Goal: Book appointment/travel/reservation

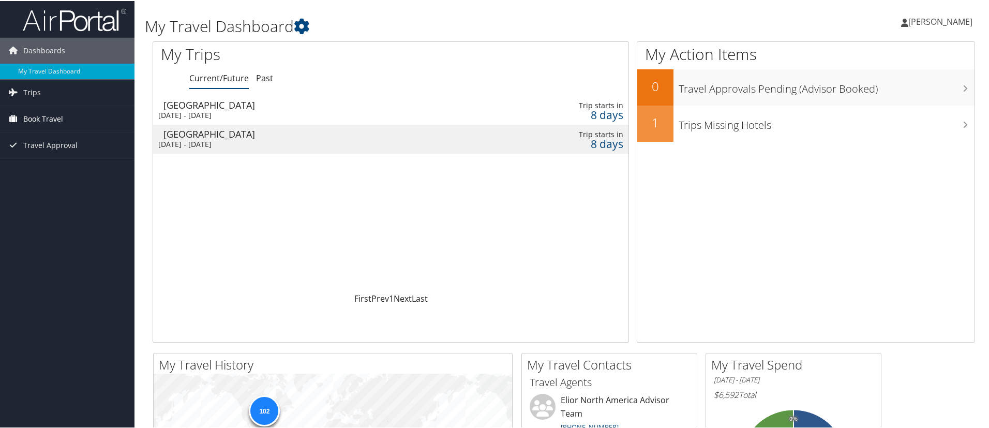
click at [36, 118] on span "Book Travel" at bounding box center [43, 118] width 40 height 26
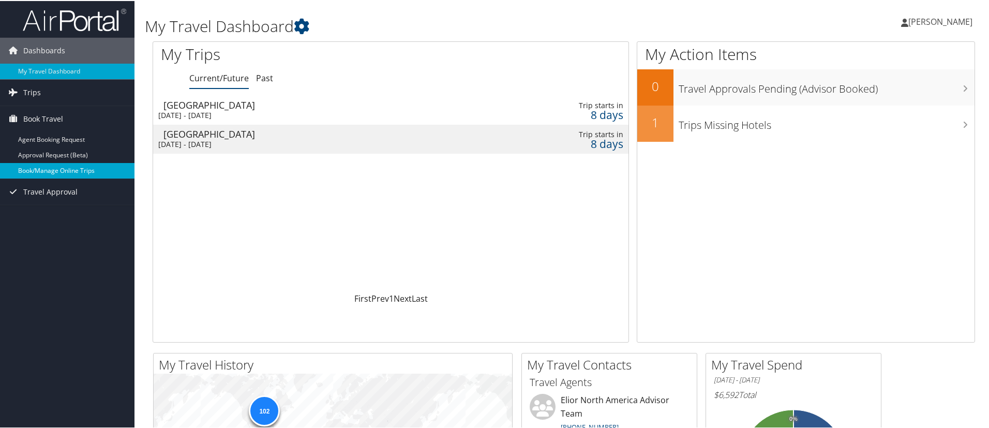
click at [46, 170] on link "Book/Manage Online Trips" at bounding box center [67, 170] width 135 height 16
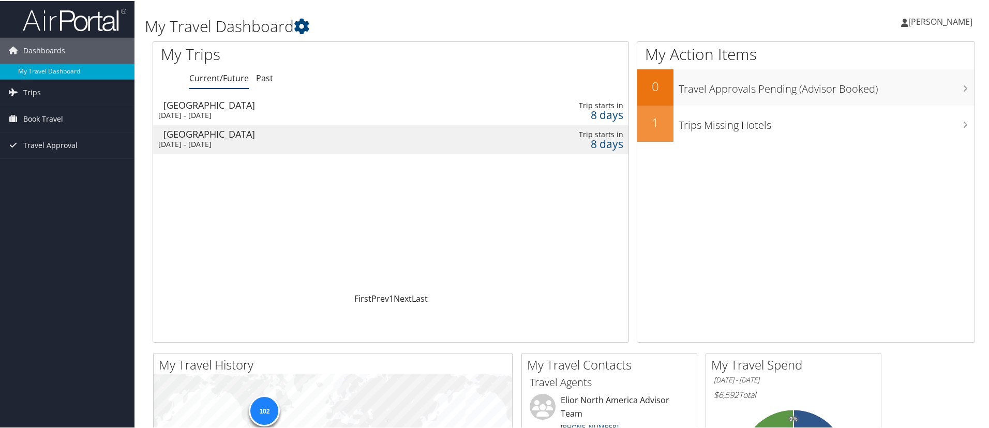
click at [228, 112] on div "[DATE] - [DATE]" at bounding box center [304, 114] width 292 height 9
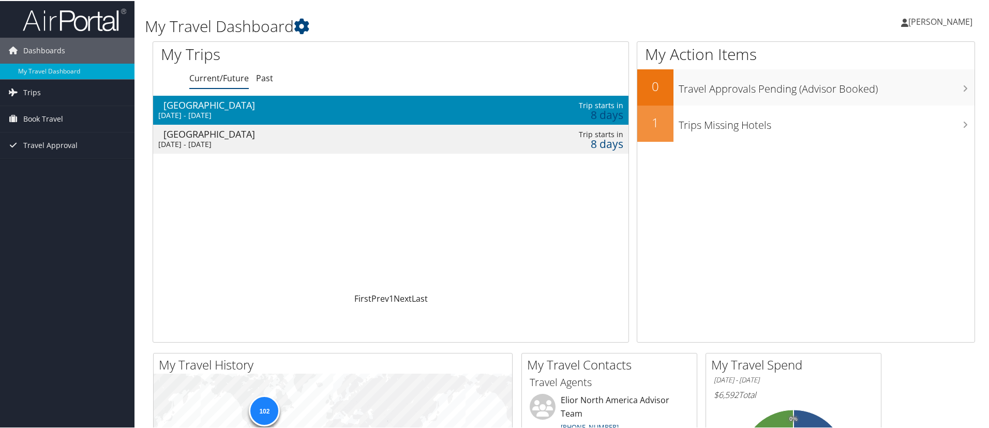
click at [228, 112] on div "[DATE] - [DATE]" at bounding box center [304, 114] width 292 height 9
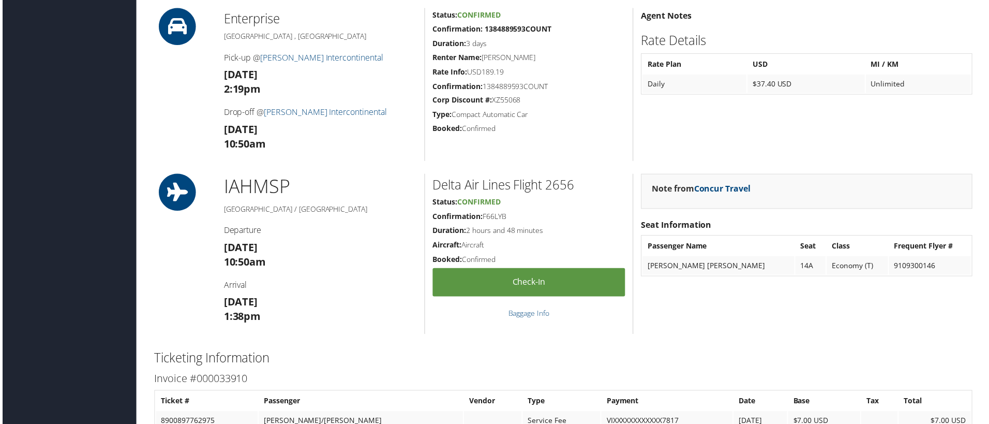
scroll to position [699, 0]
